Goal: Task Accomplishment & Management: Manage account settings

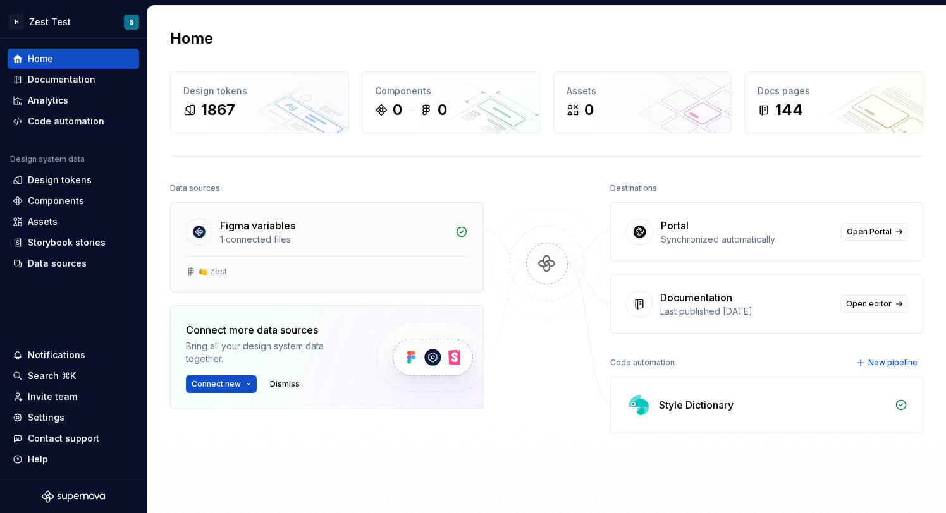
click at [379, 209] on div "Figma variables 1 connected files" at bounding box center [327, 229] width 312 height 53
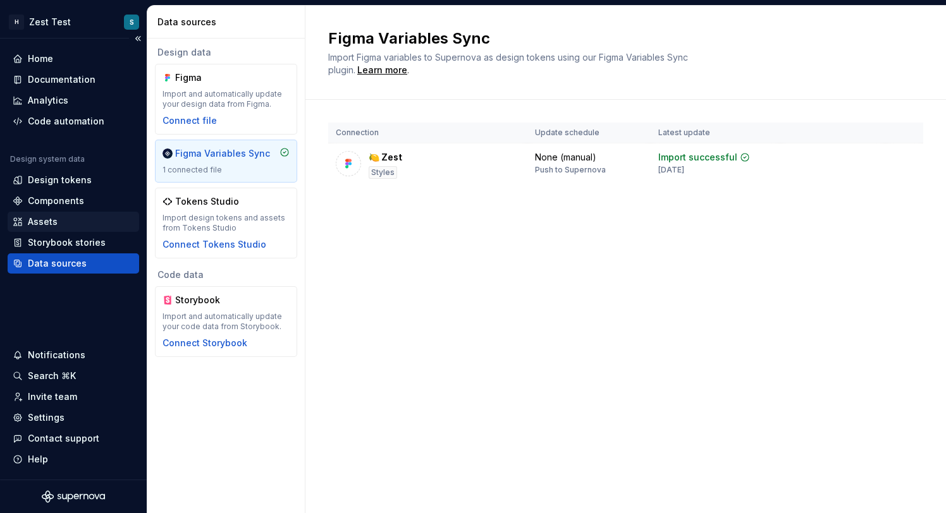
click at [66, 219] on div "Assets" at bounding box center [73, 222] width 121 height 13
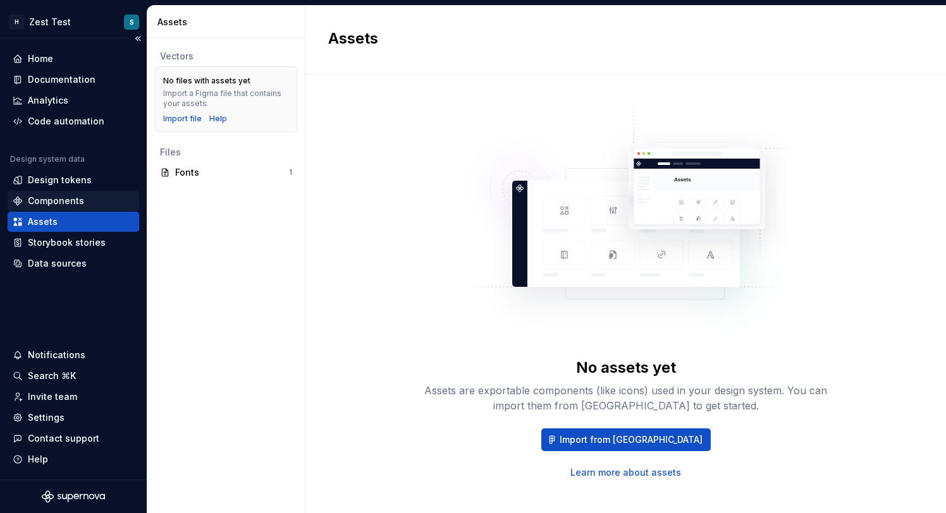
click at [71, 202] on div "Components" at bounding box center [56, 201] width 56 height 13
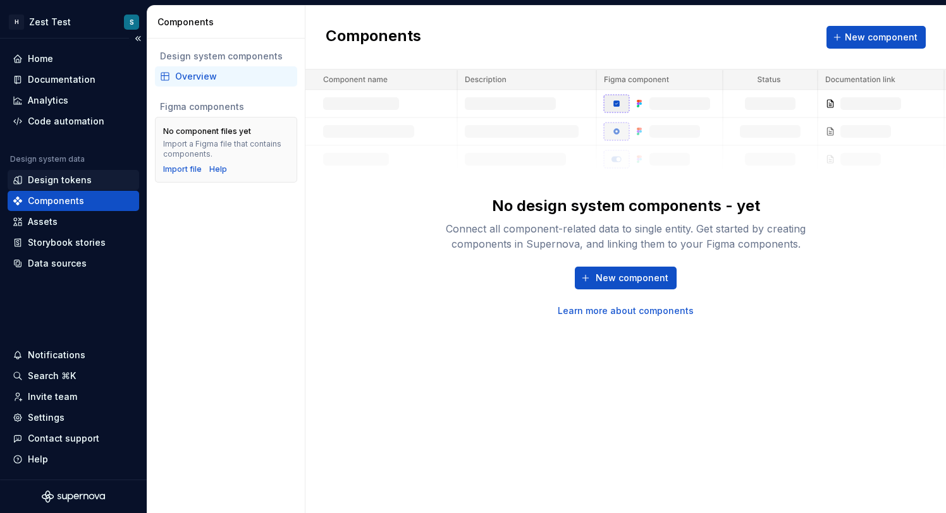
click at [77, 180] on div "Design tokens" at bounding box center [60, 180] width 64 height 13
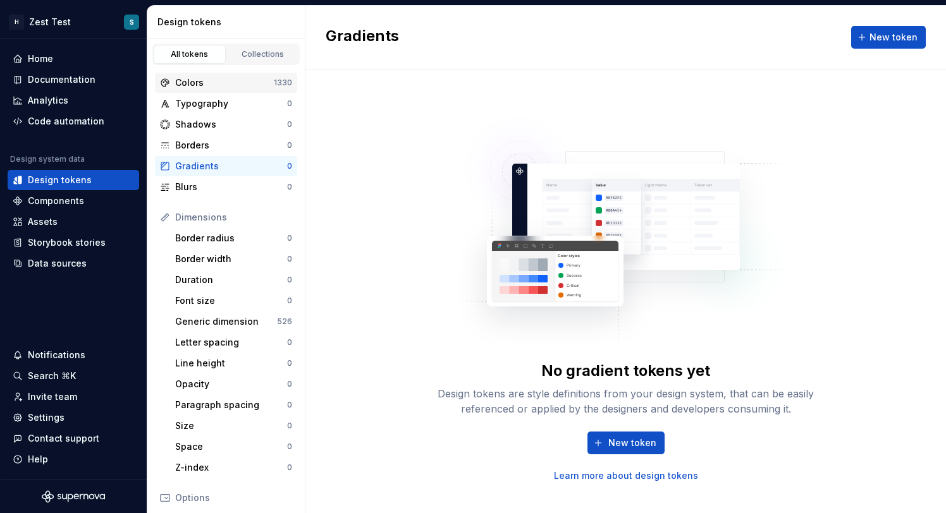
click at [241, 83] on div "Colors" at bounding box center [224, 82] width 99 height 13
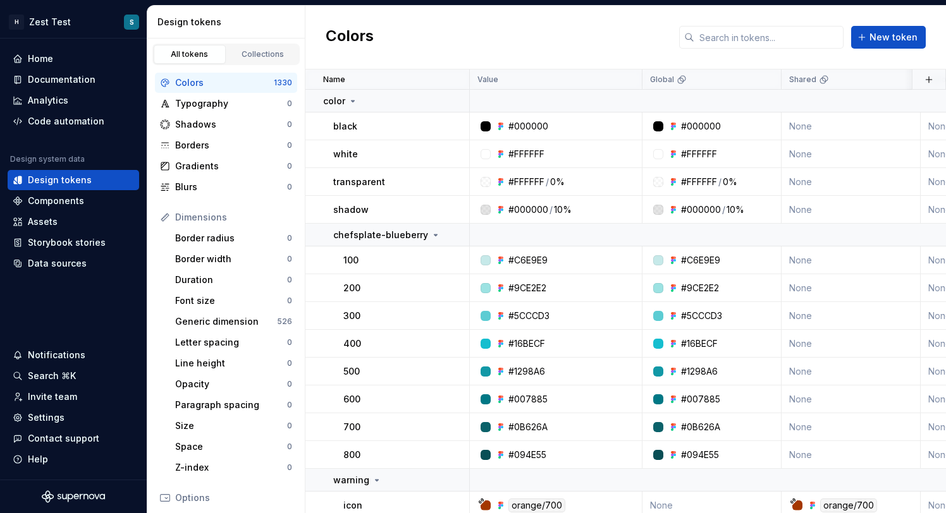
click at [242, 82] on div "Colors" at bounding box center [224, 82] width 99 height 13
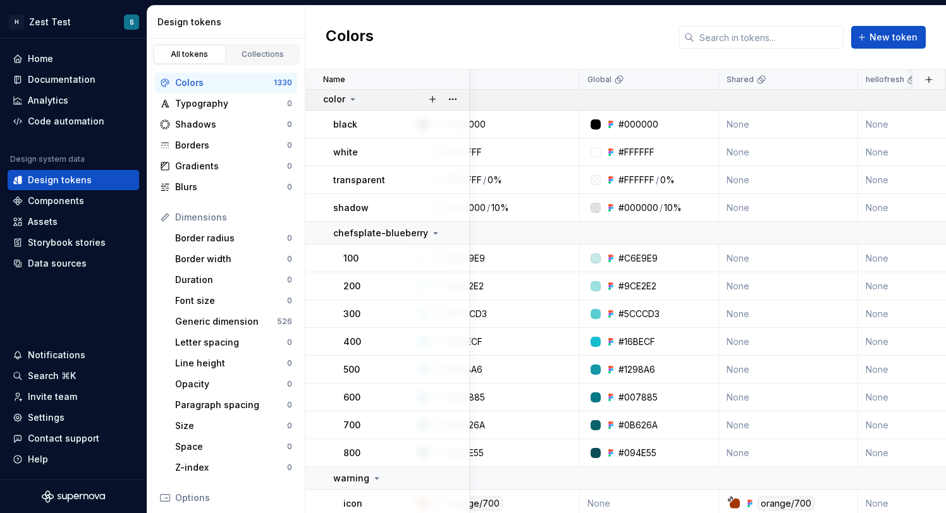
scroll to position [2, 63]
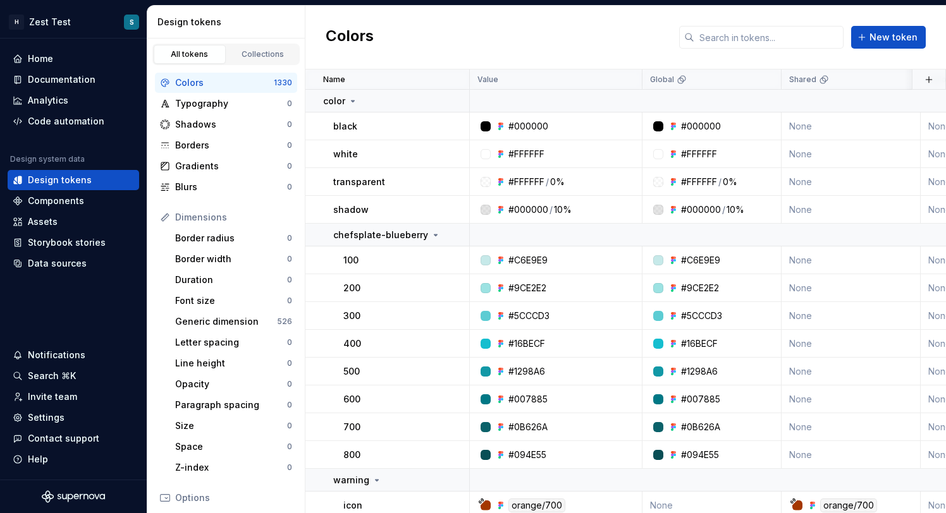
click at [508, 27] on div "Colors New token" at bounding box center [625, 38] width 640 height 64
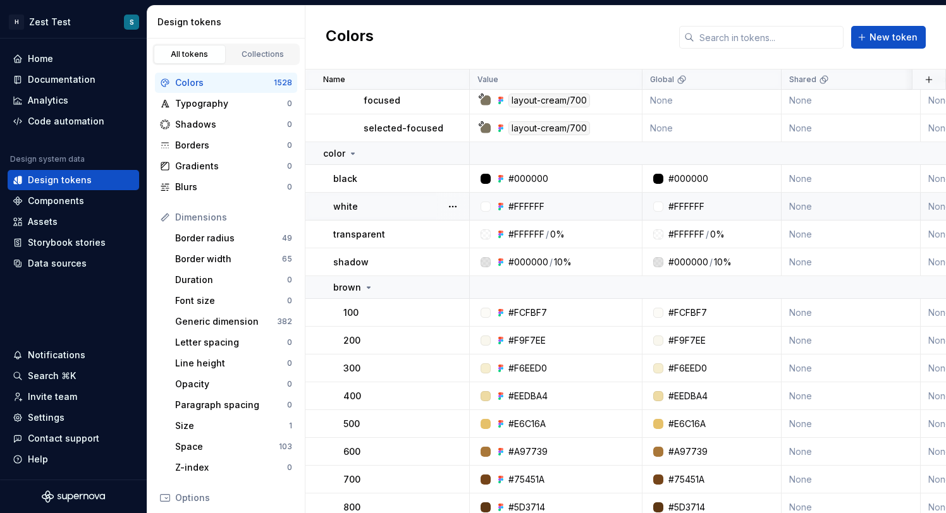
scroll to position [1797, 0]
click at [765, 81] on html "H Zest Test S Home Documentation Analytics Code automation Design system data D…" at bounding box center [473, 256] width 946 height 513
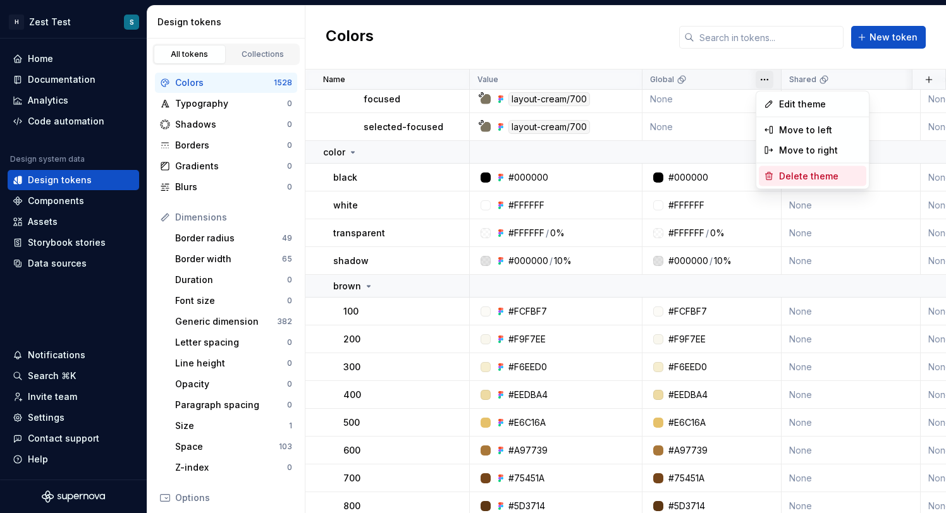
click at [795, 179] on span "Delete theme" at bounding box center [820, 176] width 82 height 13
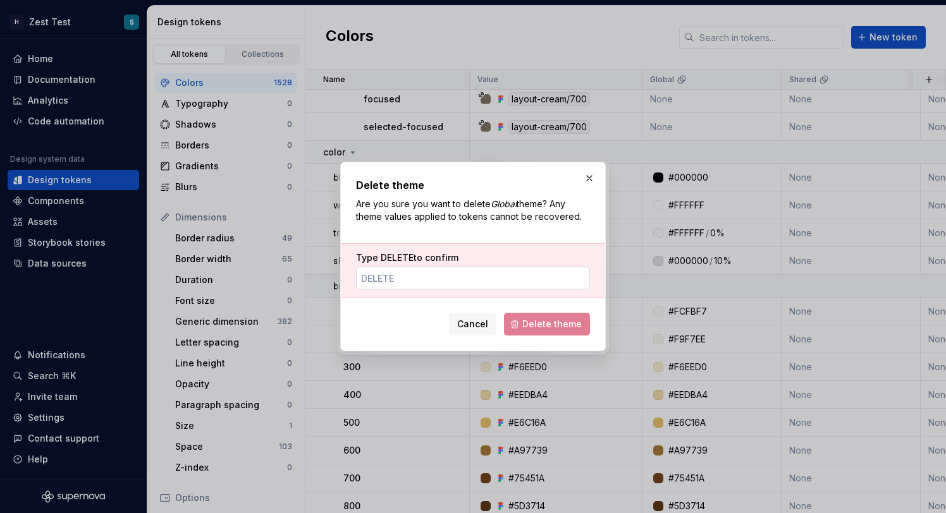
click at [446, 278] on input "Type DELETE to confirm" at bounding box center [473, 278] width 234 height 23
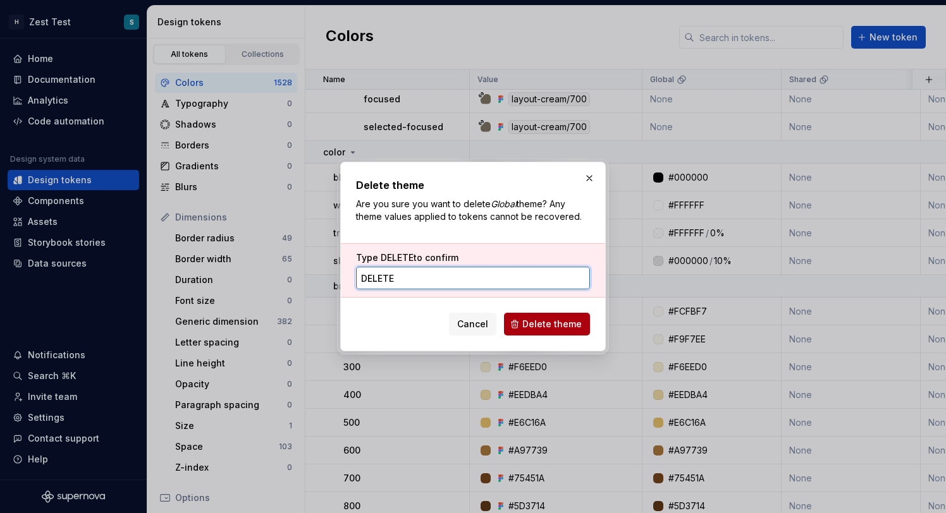
type input "delete"
click at [561, 329] on span "Delete theme" at bounding box center [551, 324] width 59 height 13
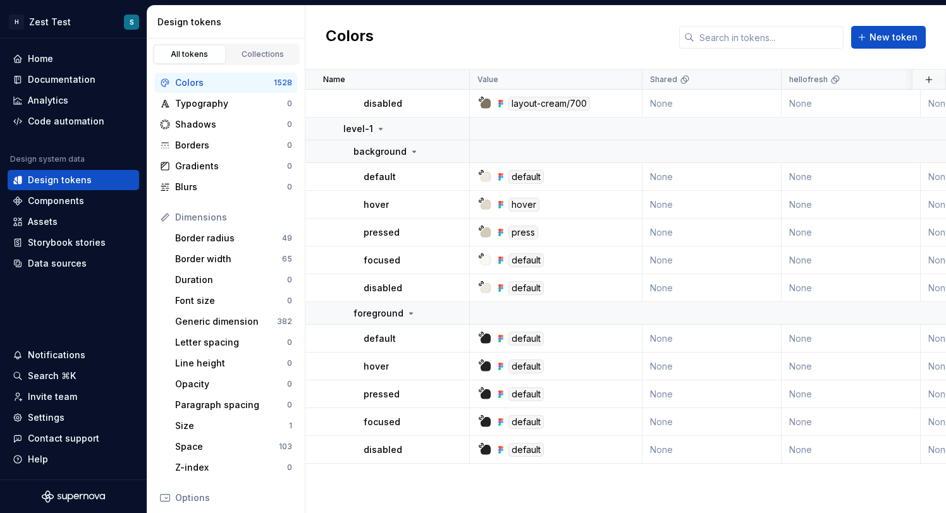
scroll to position [0, 0]
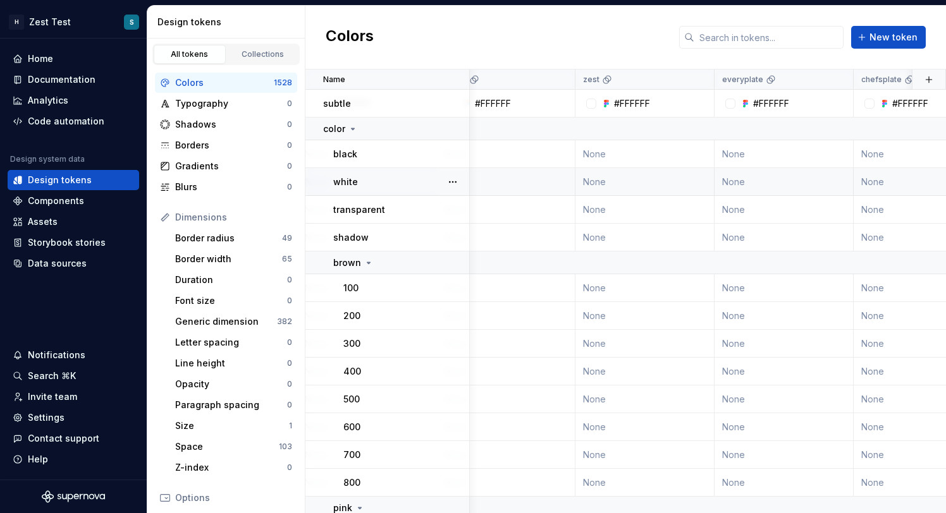
scroll to position [0, 636]
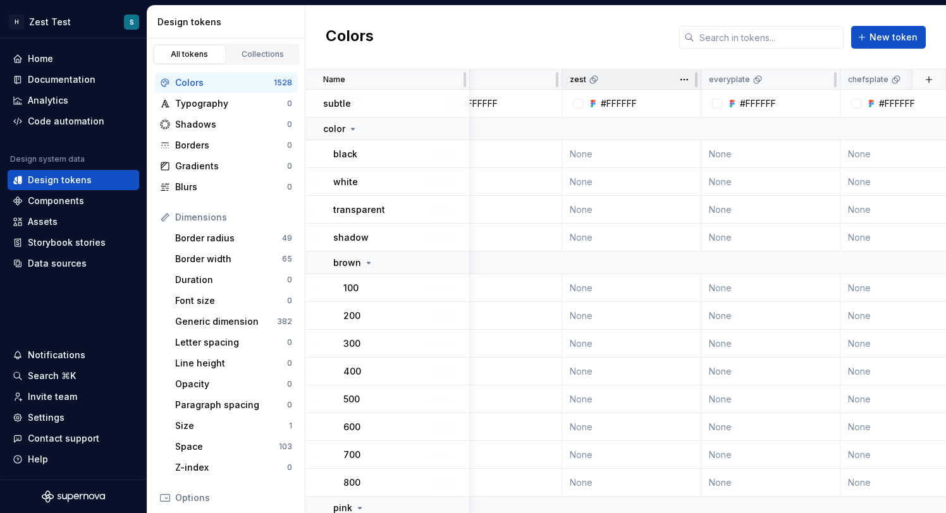
click at [642, 81] on div "zest" at bounding box center [630, 80] width 123 height 10
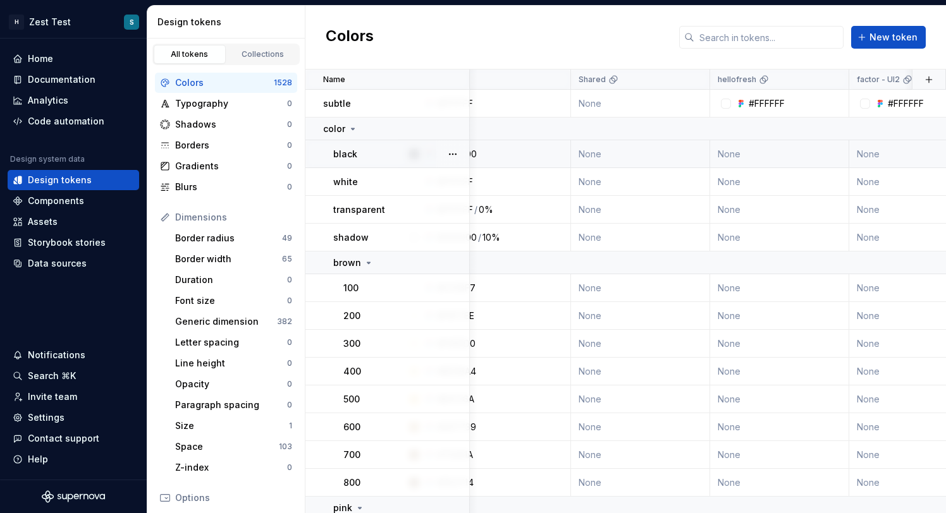
scroll to position [0, 87]
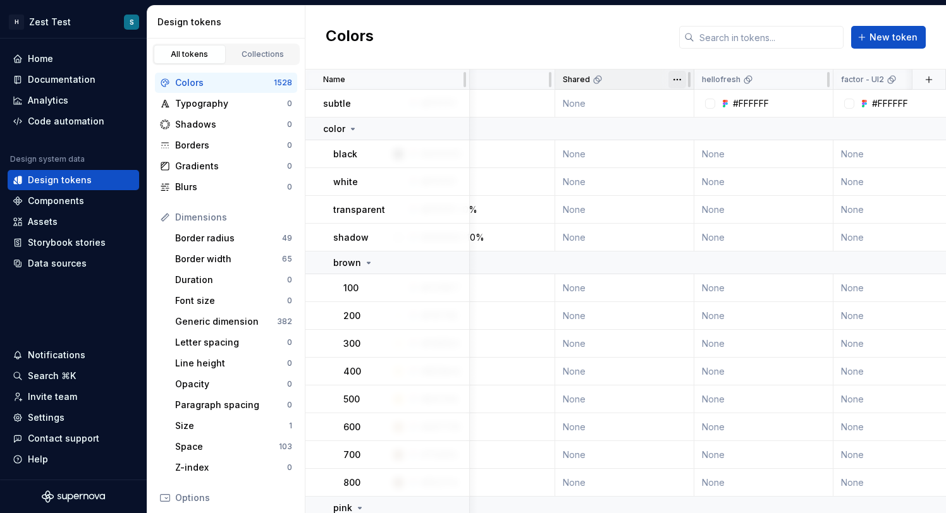
click at [678, 77] on html "H Zest Test S Home Documentation Analytics Code automation Design system data D…" at bounding box center [473, 256] width 946 height 513
click at [640, 57] on html "H Zest Test S Home Documentation Analytics Code automation Design system data D…" at bounding box center [473, 256] width 946 height 513
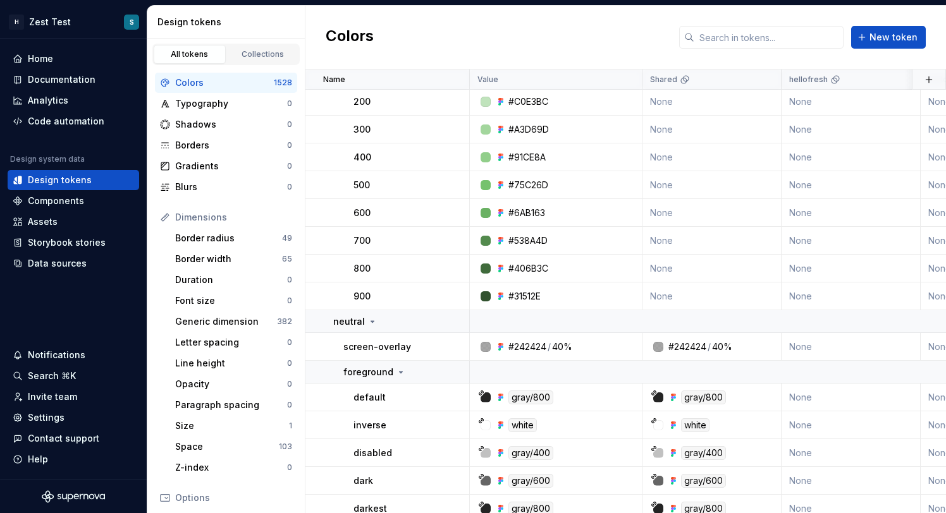
scroll to position [12038, 0]
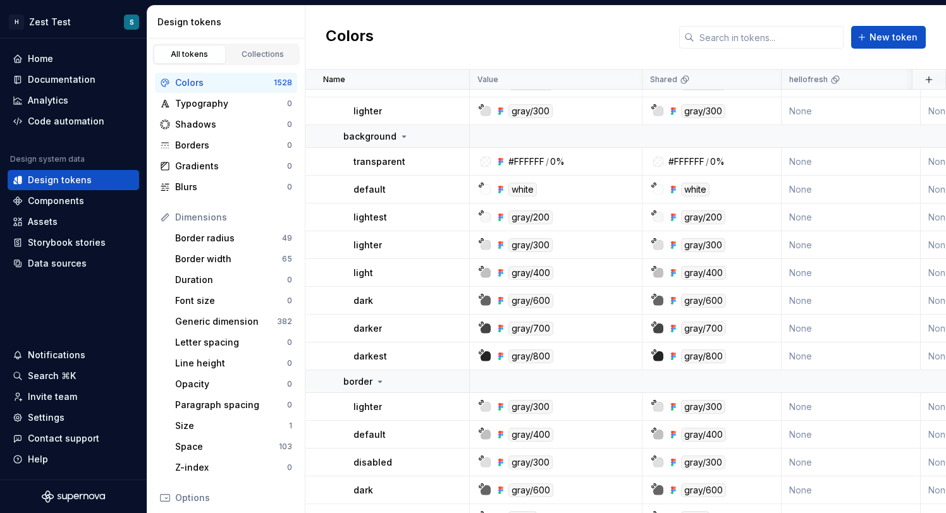
scroll to position [12525, 0]
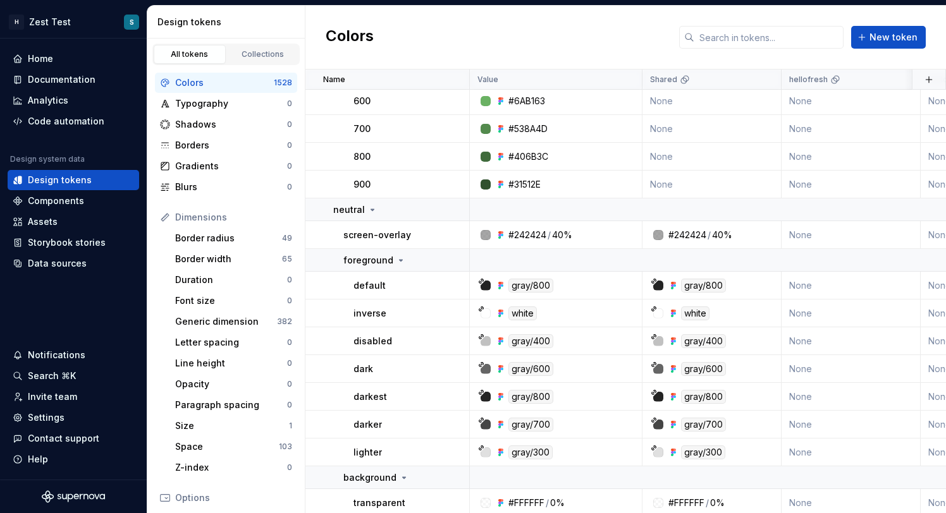
scroll to position [12193, 0]
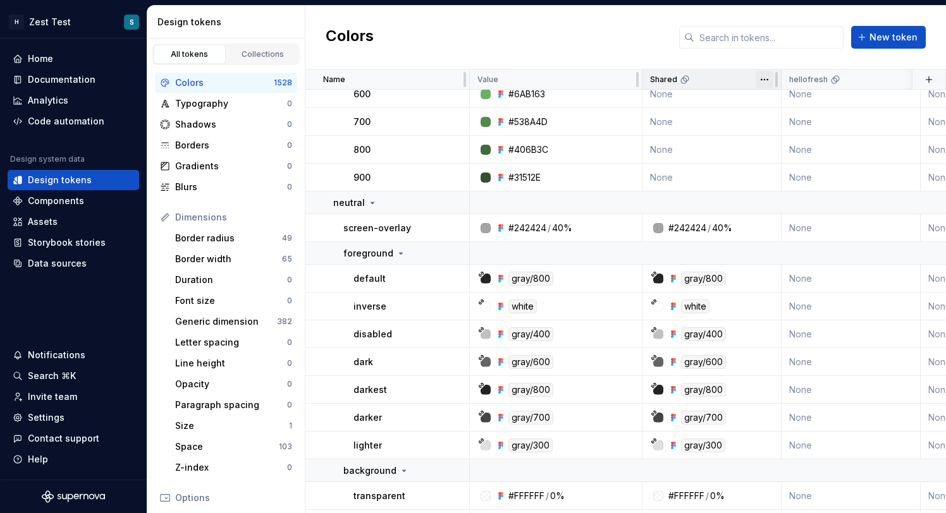
click at [762, 83] on html "H Zest Test S Home Documentation Analytics Code automation Design system data D…" at bounding box center [473, 256] width 946 height 513
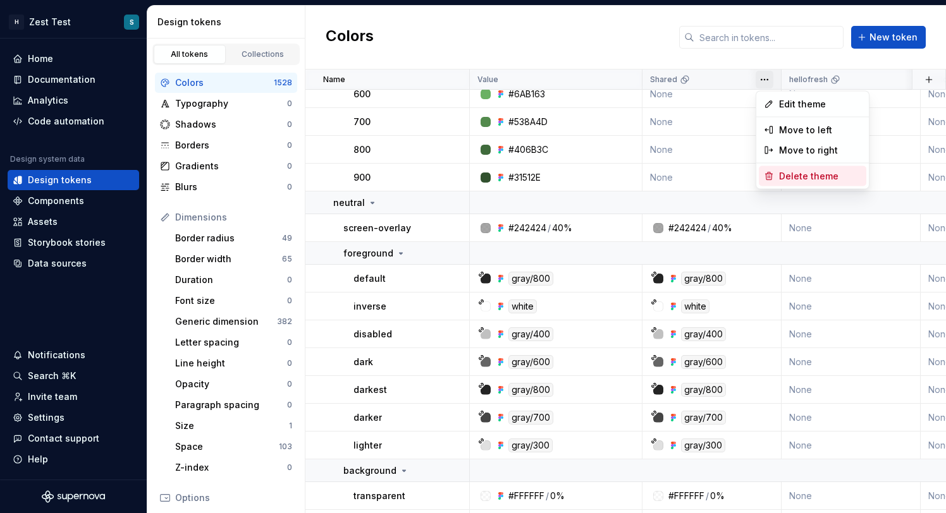
click at [791, 177] on span "Delete theme" at bounding box center [820, 176] width 82 height 13
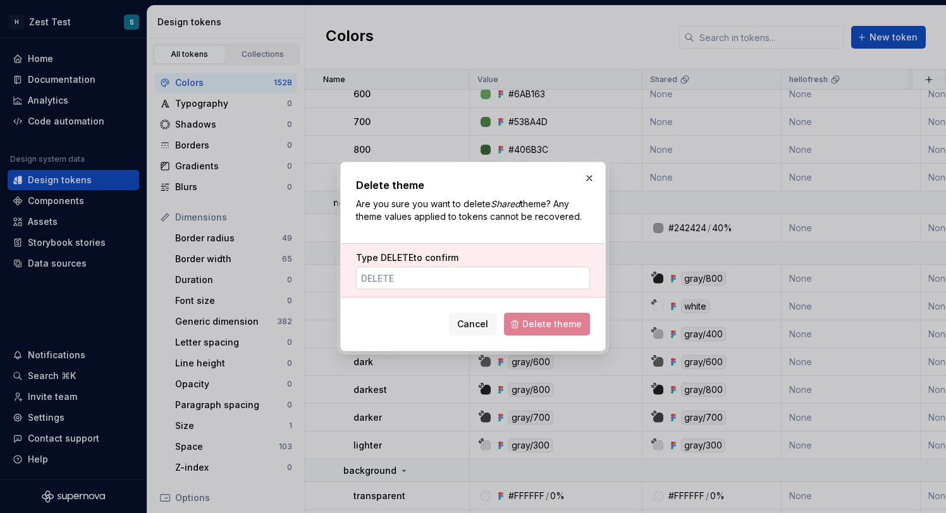
click at [432, 274] on input "Type DELETE to confirm" at bounding box center [473, 278] width 234 height 23
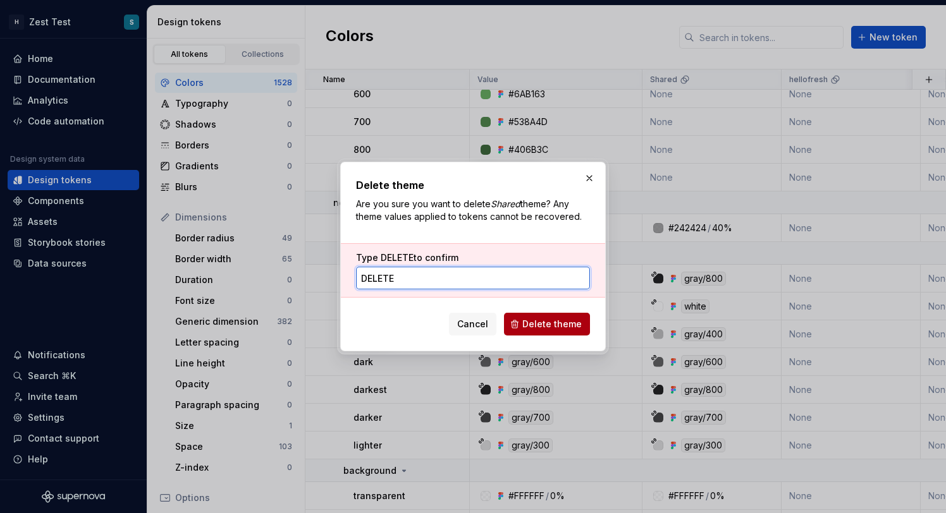
type input "delete"
click at [544, 315] on button "Delete theme" at bounding box center [547, 324] width 86 height 23
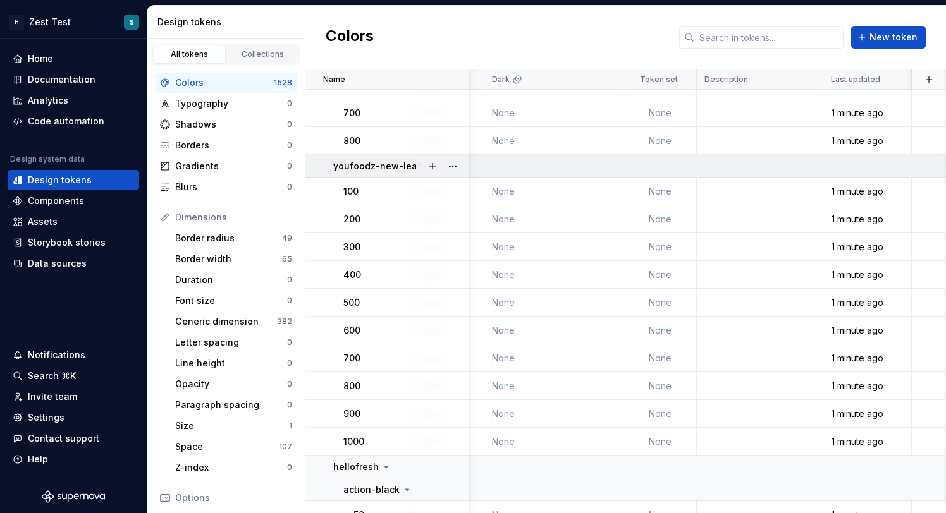
scroll to position [7972, 1802]
click at [608, 80] on html "H Zest Test S Home Documentation Analytics Code automation Design system data D…" at bounding box center [473, 256] width 946 height 513
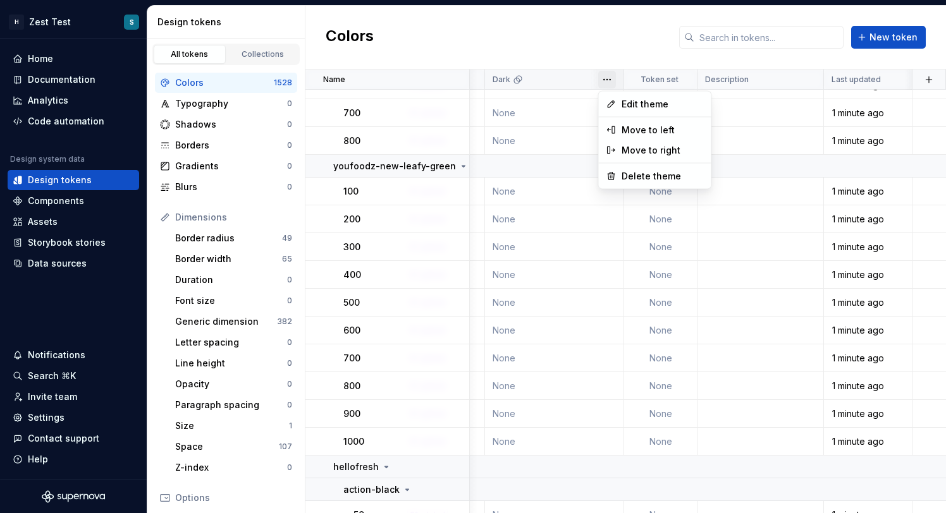
click at [609, 80] on html "H Zest Test S Home Documentation Analytics Code automation Design system data D…" at bounding box center [473, 256] width 946 height 513
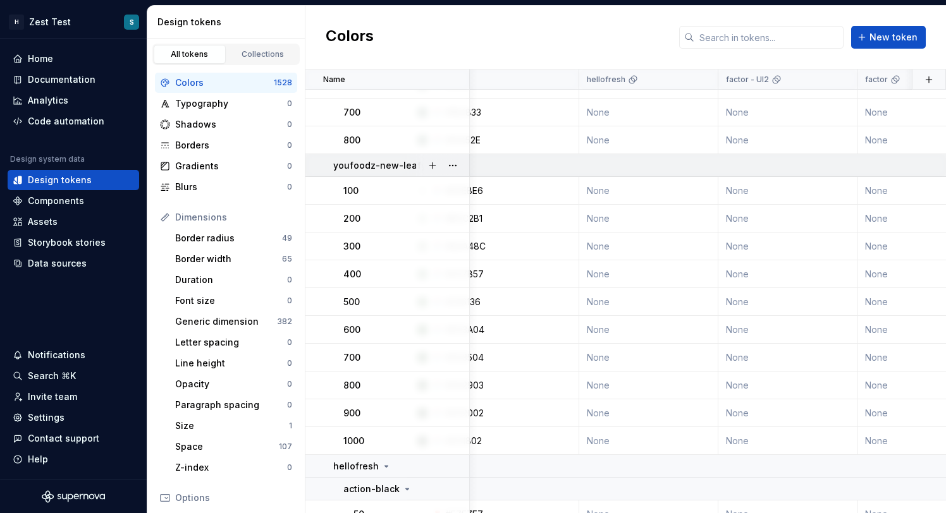
scroll to position [7973, 0]
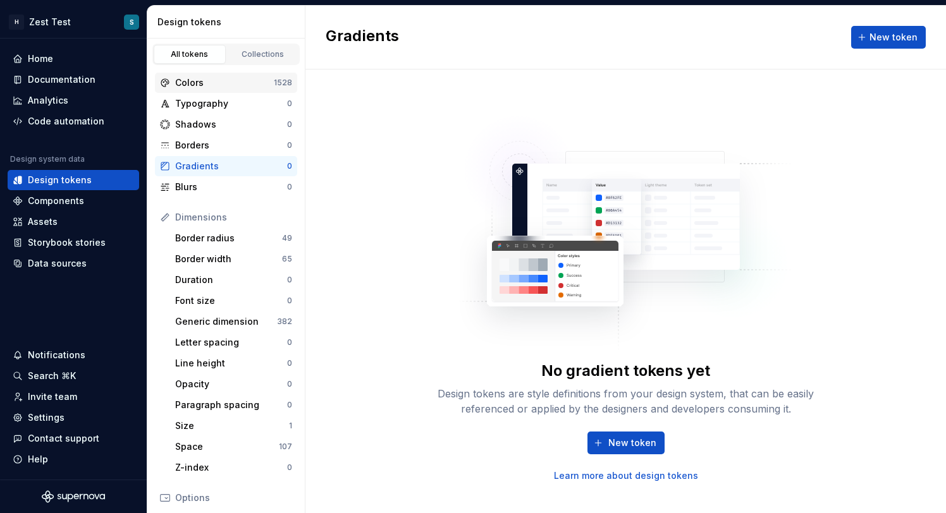
click at [234, 83] on div "Colors" at bounding box center [224, 82] width 99 height 13
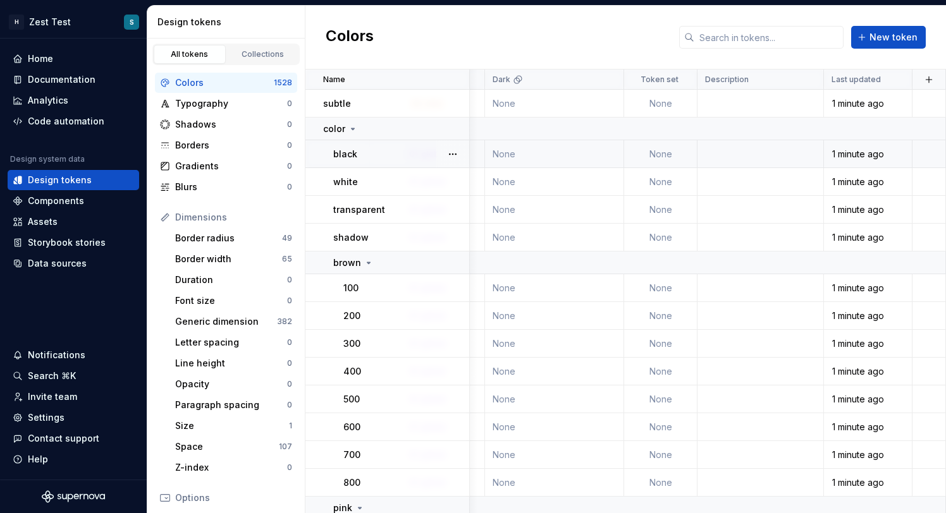
scroll to position [0, 1802]
click at [604, 82] on html "H Zest Test S Home Documentation Analytics Code automation Design system data D…" at bounding box center [473, 256] width 946 height 513
click at [642, 178] on span "Delete theme" at bounding box center [662, 176] width 82 height 13
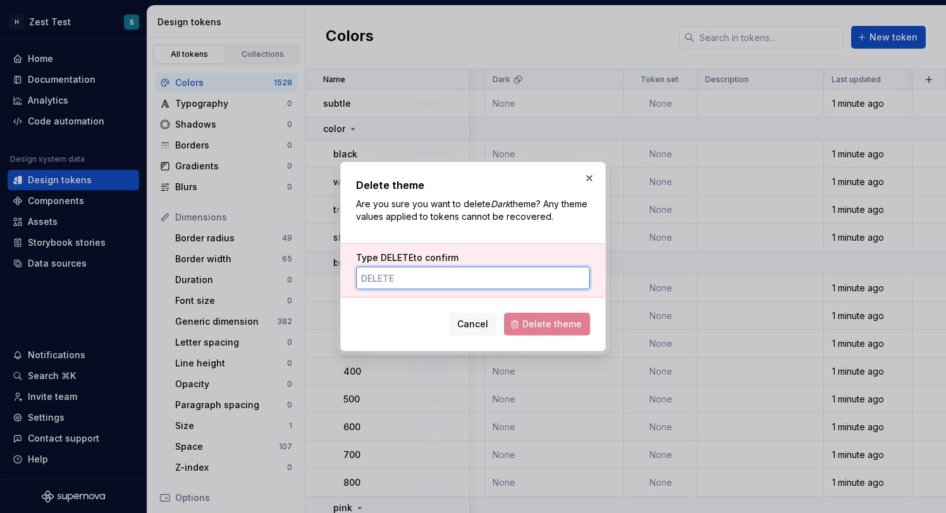
click at [461, 279] on input "Type DELETE to confirm" at bounding box center [473, 278] width 234 height 23
type input "delete"
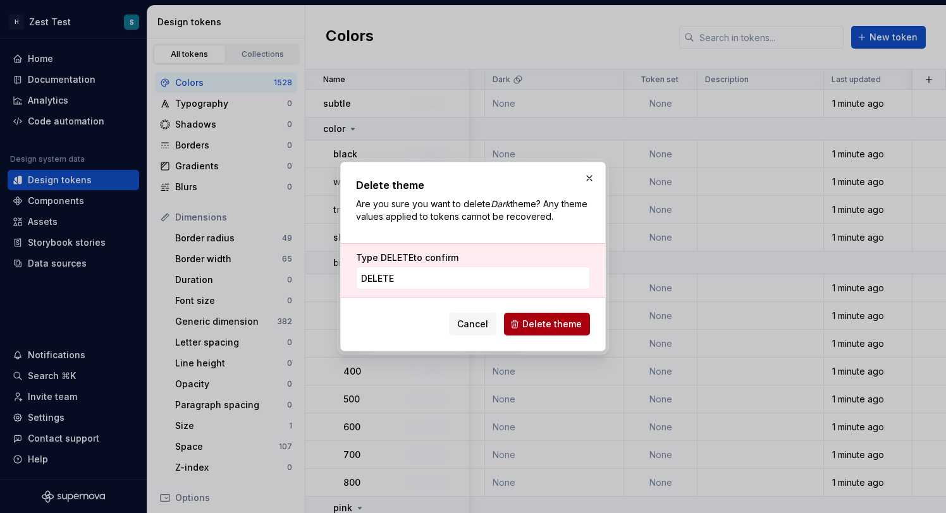
click at [535, 327] on span "Delete theme" at bounding box center [551, 324] width 59 height 13
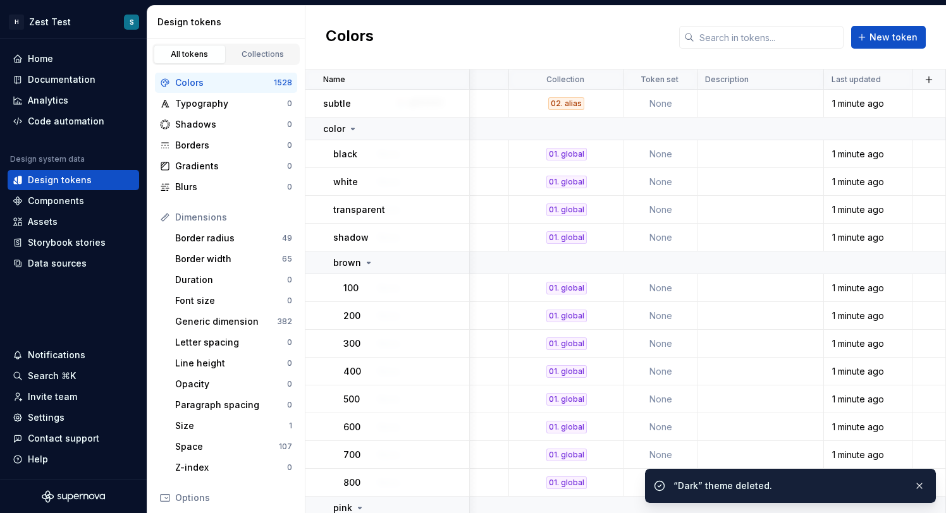
scroll to position [0, 1663]
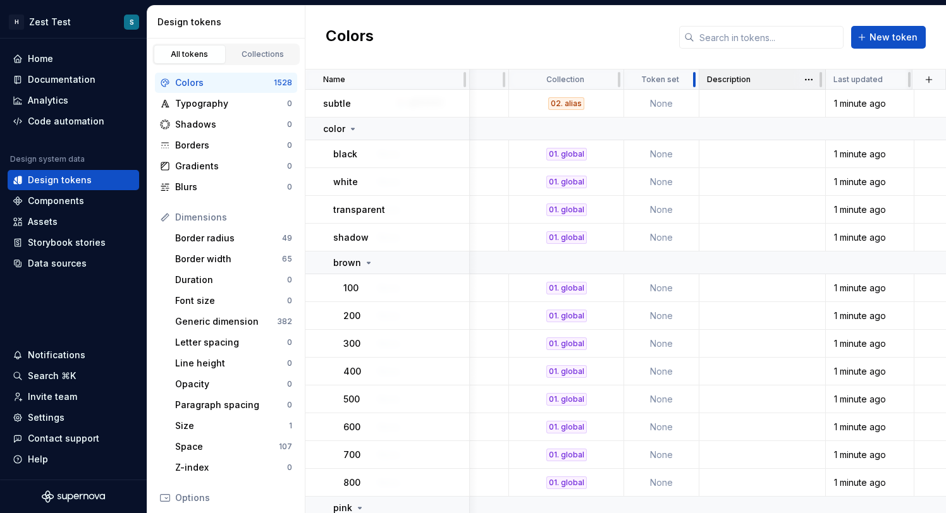
drag, startPoint x: 695, startPoint y: 80, endPoint x: 728, endPoint y: 80, distance: 32.9
click at [683, 78] on html "H Zest Test S Home Documentation Analytics Code automation Design system data D…" at bounding box center [473, 256] width 946 height 513
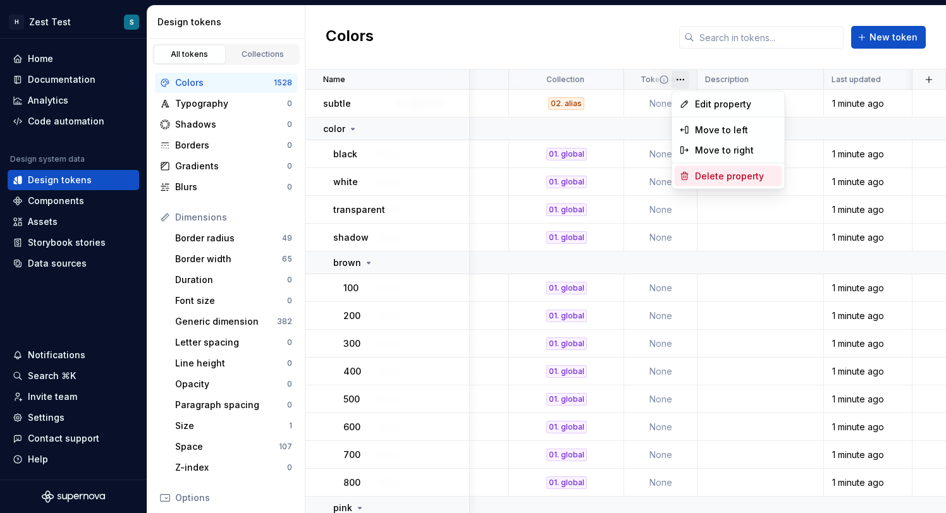
click at [715, 177] on div "Delete property" at bounding box center [736, 176] width 82 height 13
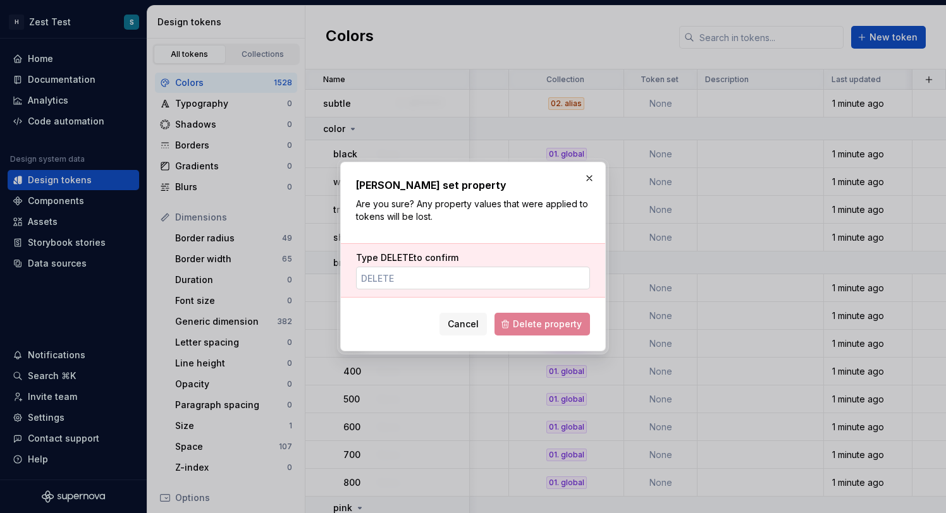
click at [500, 285] on input "Type DELETE to confirm" at bounding box center [473, 278] width 234 height 23
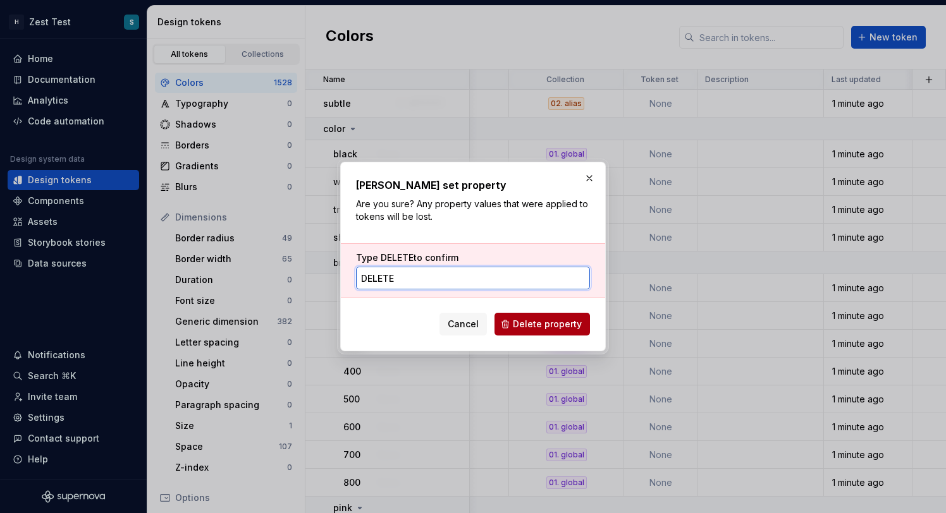
type input "delete"
click at [534, 326] on span "Delete property" at bounding box center [547, 324] width 69 height 13
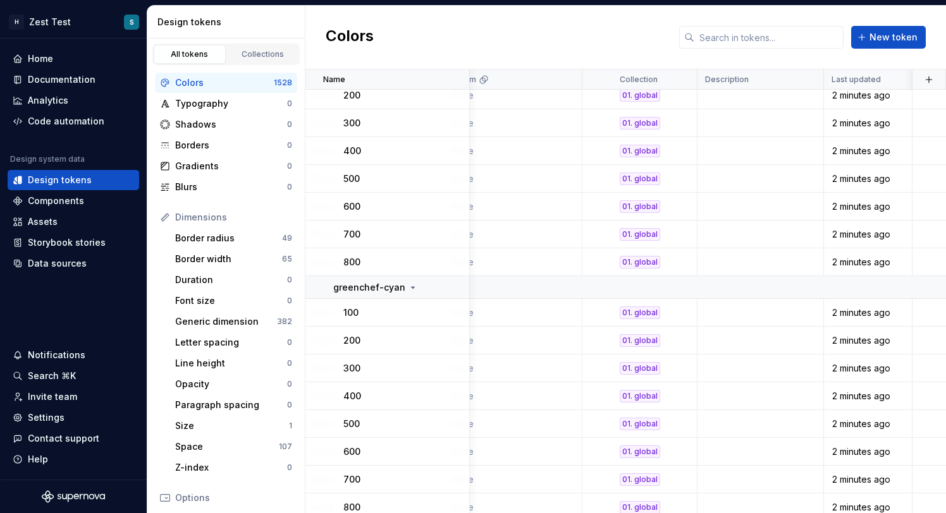
scroll to position [4910, 1590]
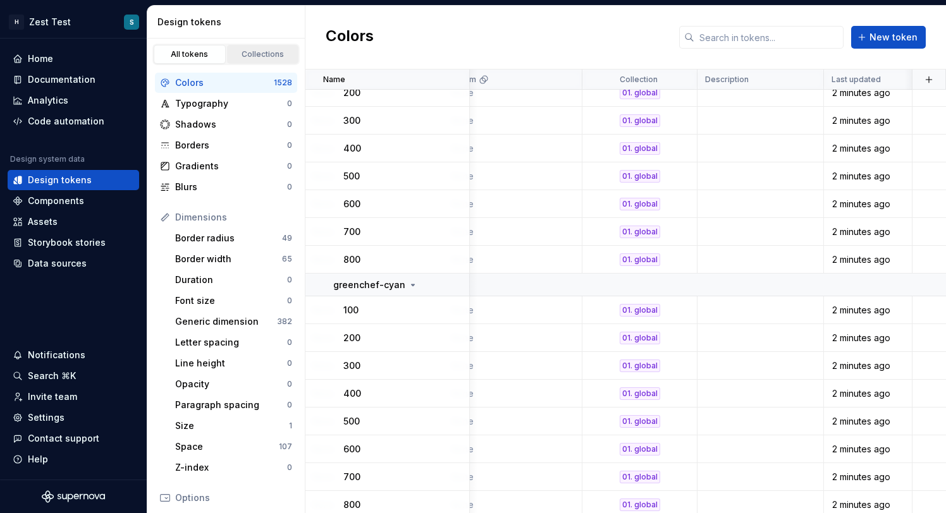
click at [279, 60] on link "Collections" at bounding box center [263, 54] width 72 height 19
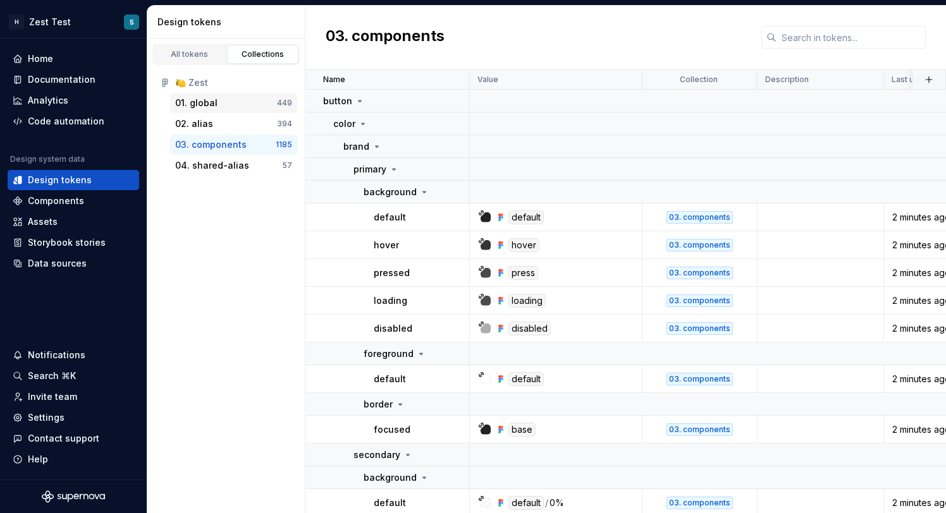
click at [234, 102] on div "01. global" at bounding box center [226, 103] width 102 height 13
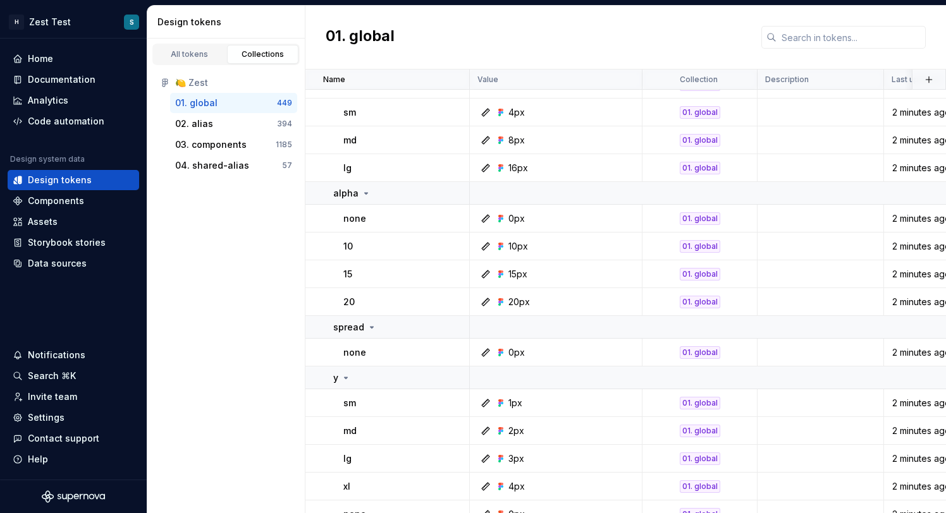
scroll to position [13406, 0]
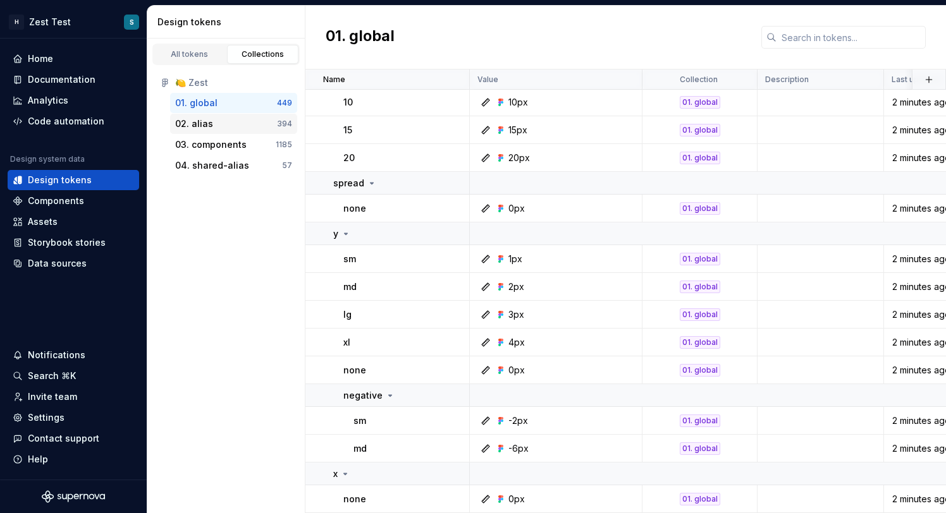
click at [250, 123] on div "02. alias" at bounding box center [226, 124] width 102 height 13
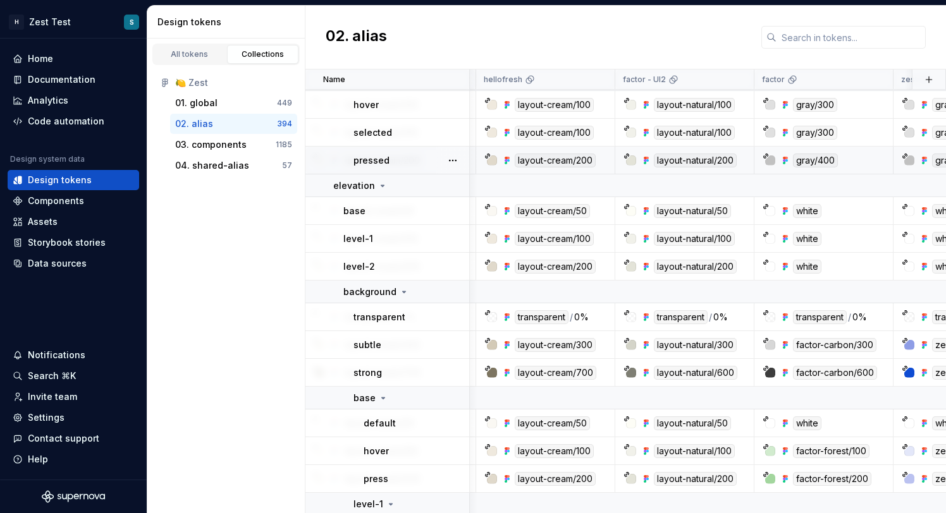
scroll to position [3237, 0]
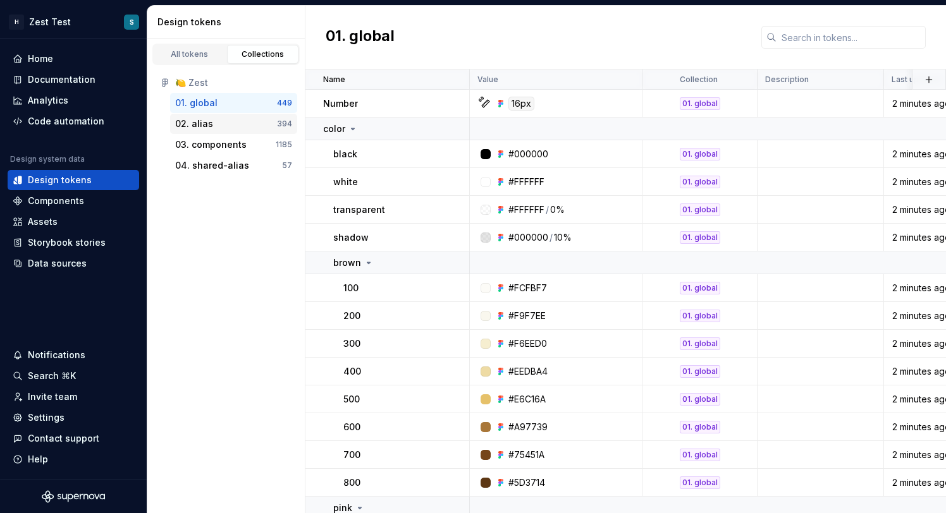
click at [257, 119] on div "02. alias" at bounding box center [226, 124] width 102 height 13
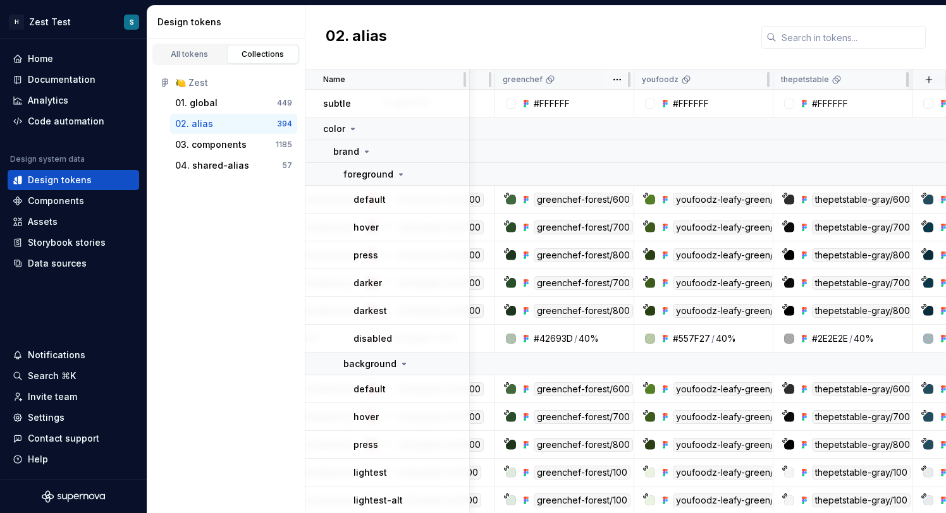
scroll to position [0, 1015]
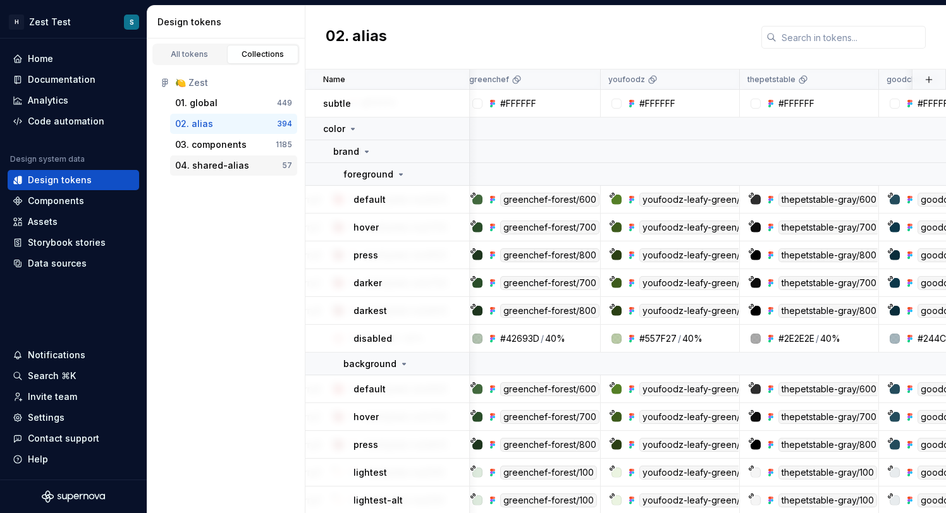
click at [217, 165] on div "04. shared-alias" at bounding box center [212, 165] width 74 height 13
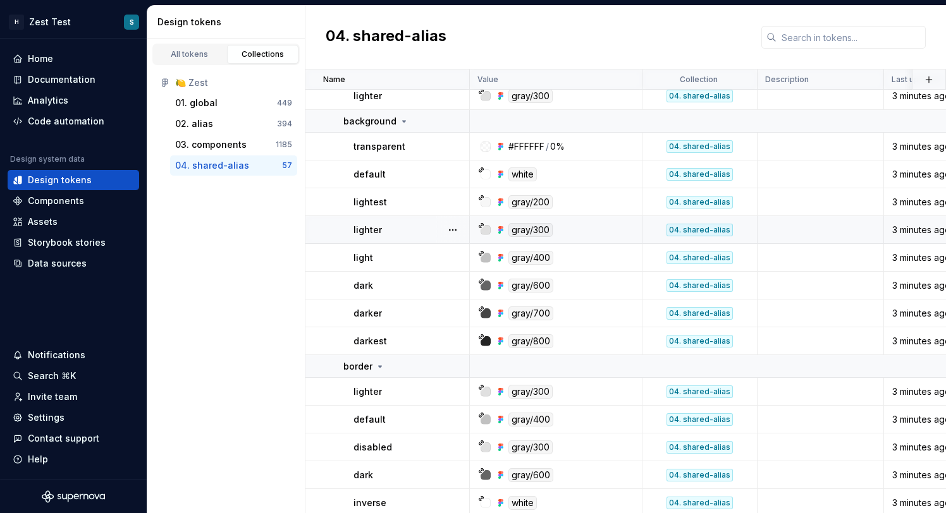
scroll to position [281, 0]
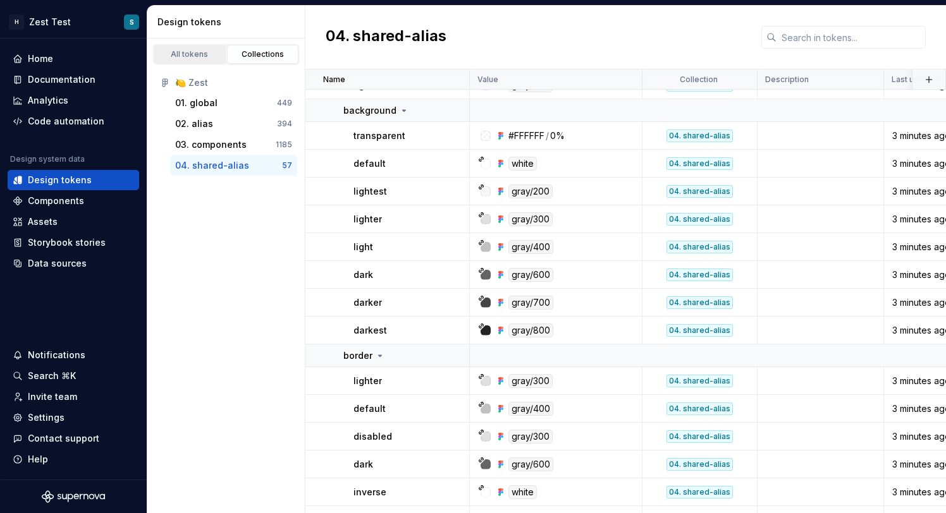
click at [198, 58] on div "All tokens" at bounding box center [189, 54] width 63 height 10
